Goal: Information Seeking & Learning: Learn about a topic

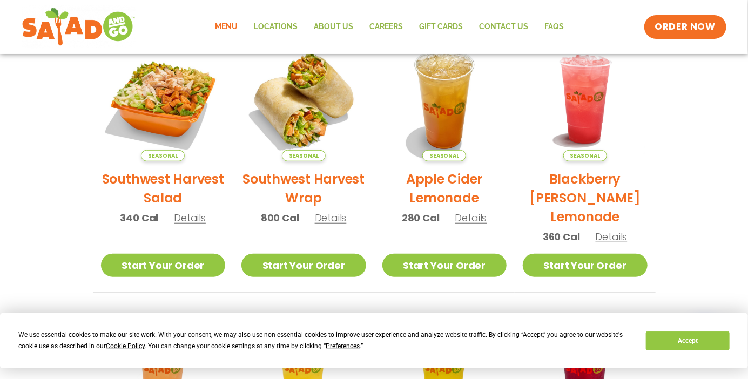
scroll to position [272, 0]
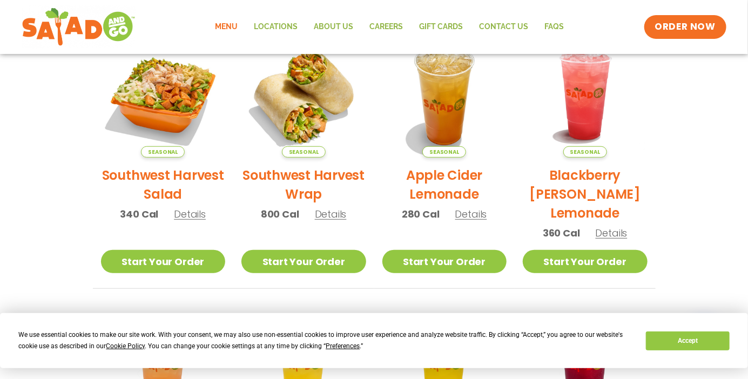
click at [333, 214] on span "Details" at bounding box center [331, 213] width 32 height 13
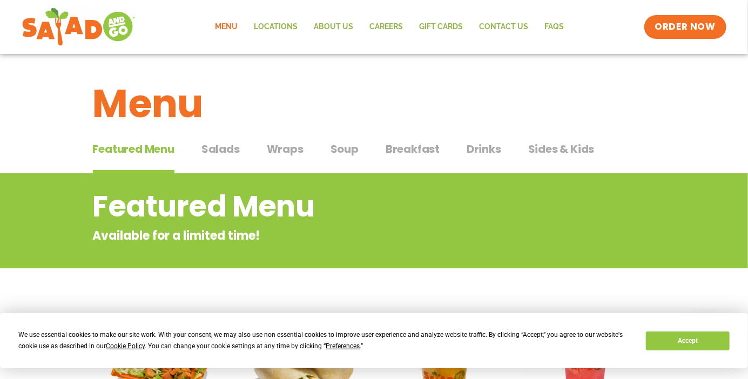
click at [283, 147] on span "Wraps" at bounding box center [285, 149] width 37 height 16
